Goal: Check status: Check status

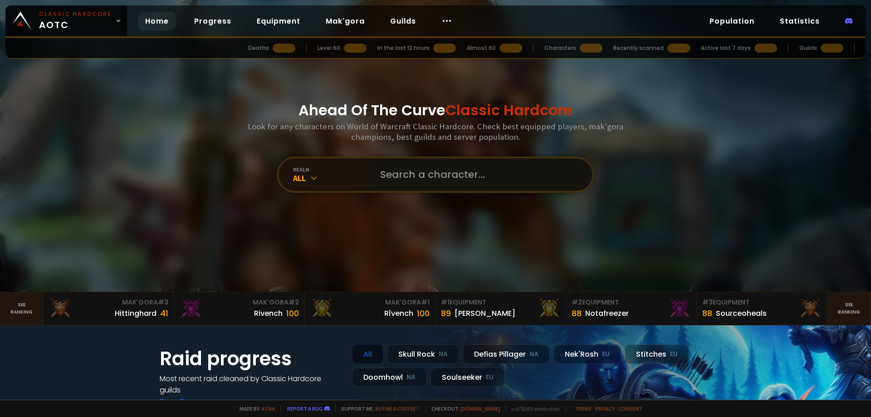
click at [396, 185] on input "text" at bounding box center [478, 174] width 207 height 33
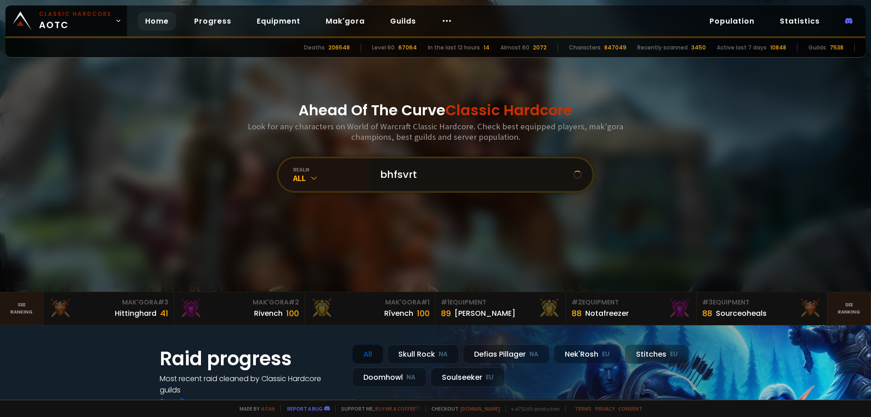
type input "bhfsvrtl"
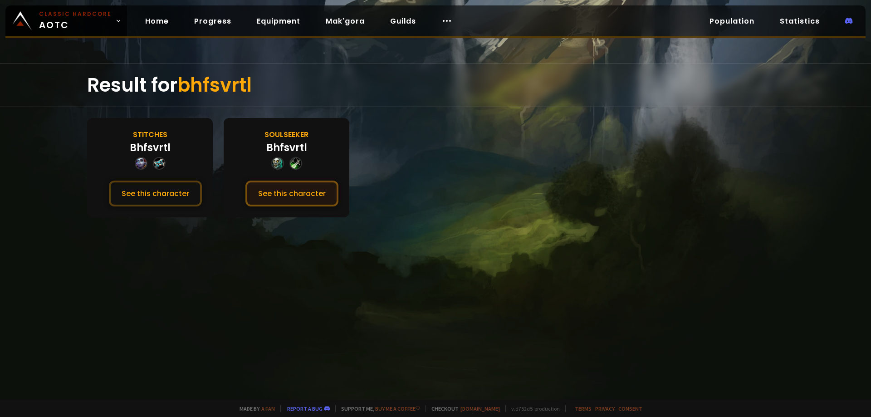
click at [290, 191] on button "See this character" at bounding box center [291, 194] width 93 height 26
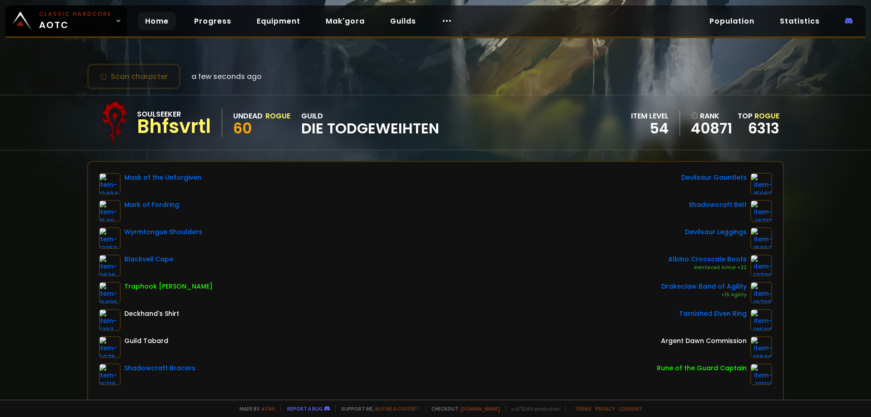
drag, startPoint x: 157, startPoint y: 19, endPoint x: 141, endPoint y: 23, distance: 16.8
click at [157, 19] on link "Home" at bounding box center [157, 21] width 38 height 19
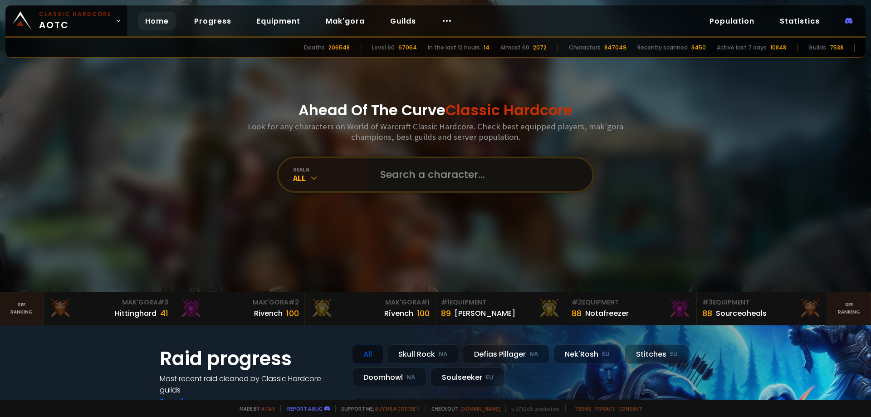
click at [407, 176] on input "text" at bounding box center [478, 174] width 207 height 33
type input "galy"
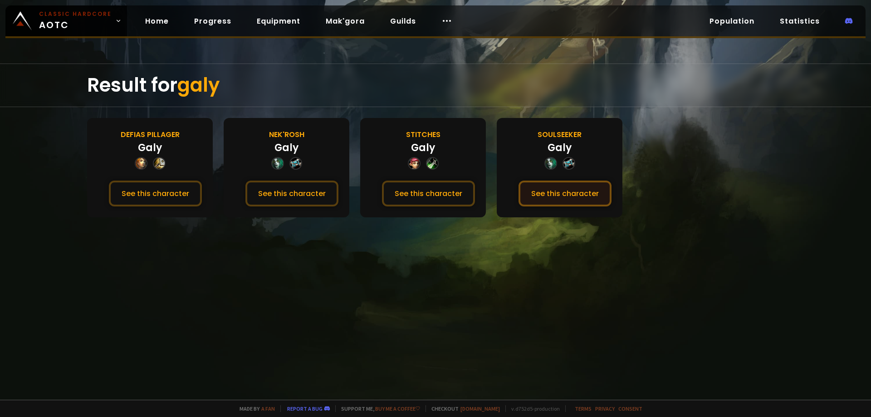
click at [549, 194] on button "See this character" at bounding box center [564, 194] width 93 height 26
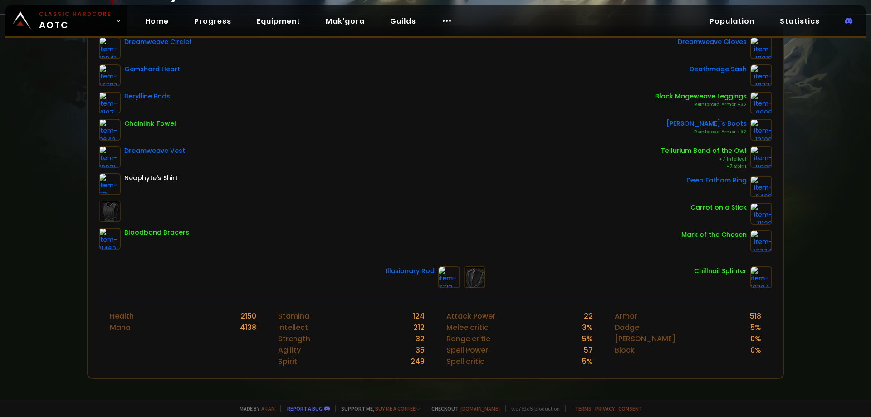
scroll to position [136, 0]
click at [167, 25] on link "Home" at bounding box center [157, 21] width 38 height 19
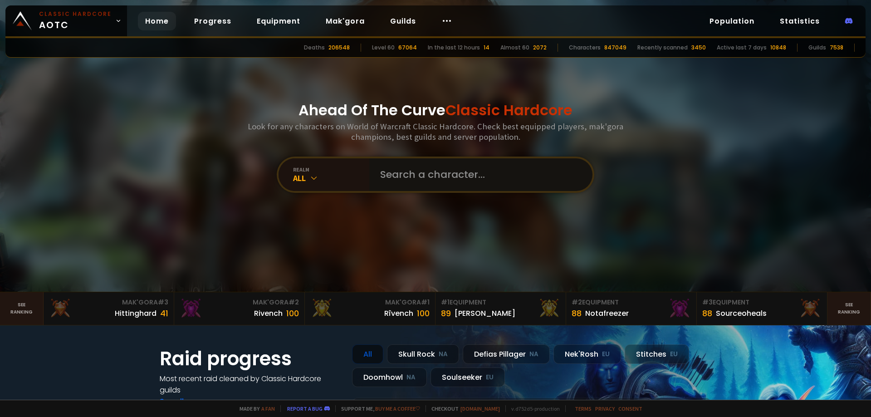
click at [411, 180] on input "text" at bounding box center [478, 174] width 207 height 33
